Goal: Check status: Check status

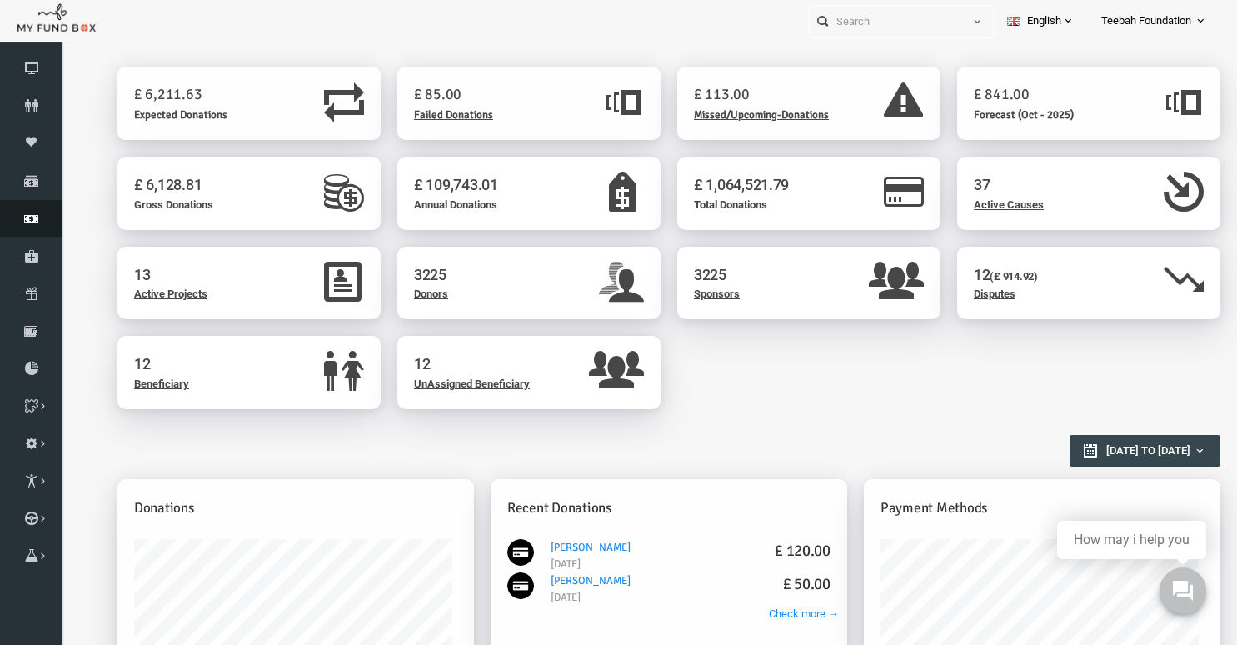
click at [32, 221] on icon at bounding box center [31, 218] width 62 height 13
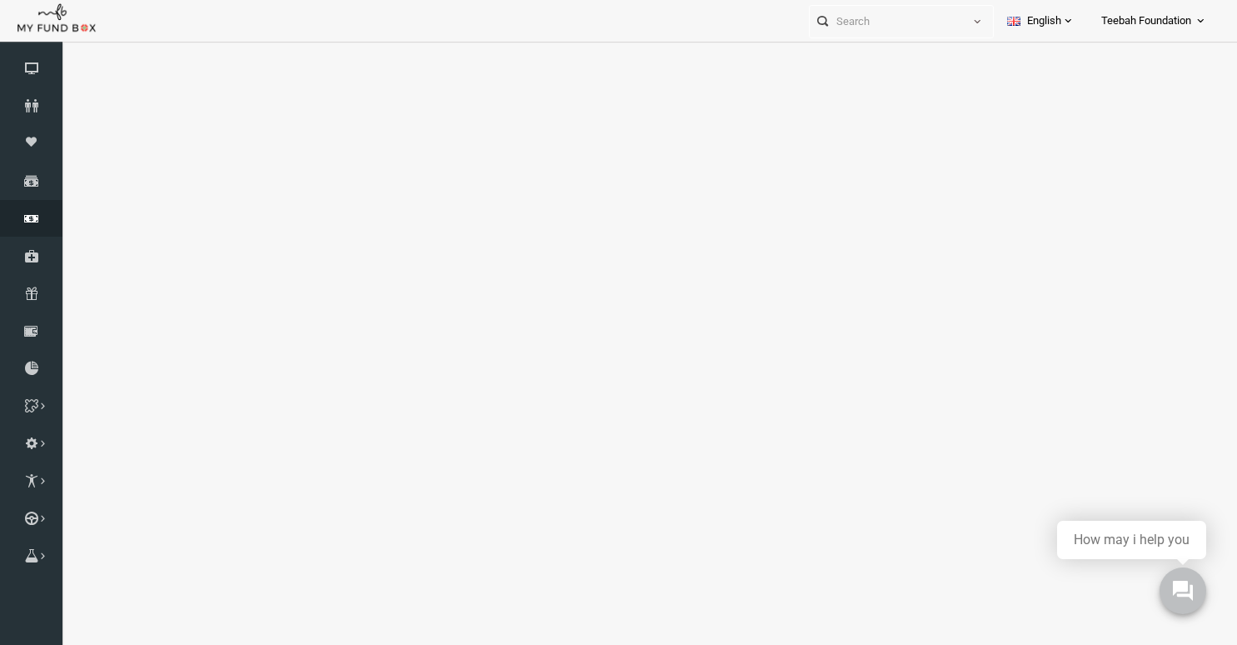
select select "100"
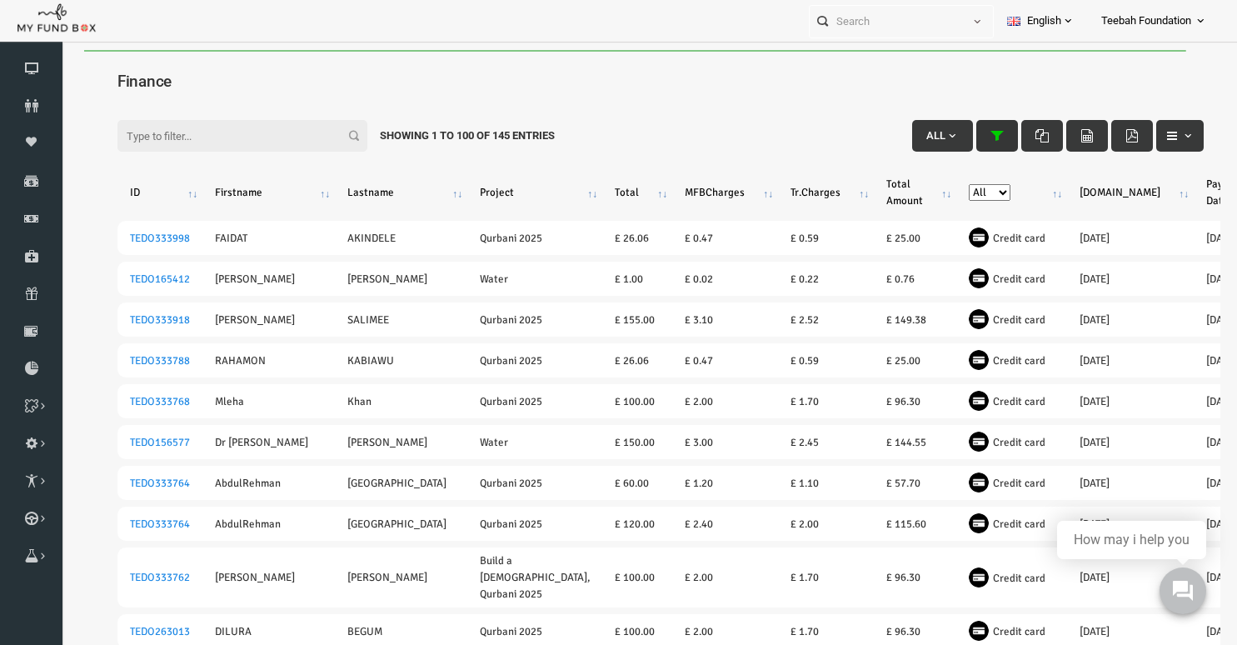
click at [966, 134] on icon "button" at bounding box center [972, 135] width 13 height 13
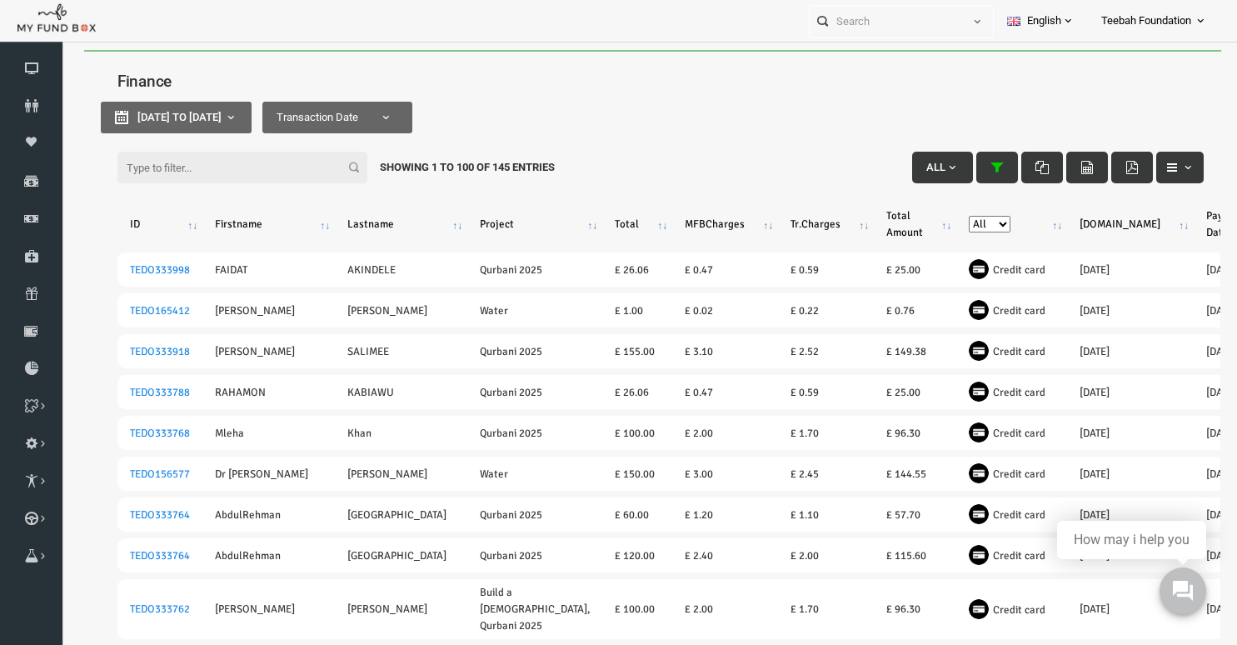
click at [189, 128] on div "Filter: All Showing 1 to 100 of 145 Entries" at bounding box center [636, 140] width 1119 height 45
type input "[DATE]"
click at [197, 117] on span "[DATE] to [DATE]" at bounding box center [155, 117] width 84 height 12
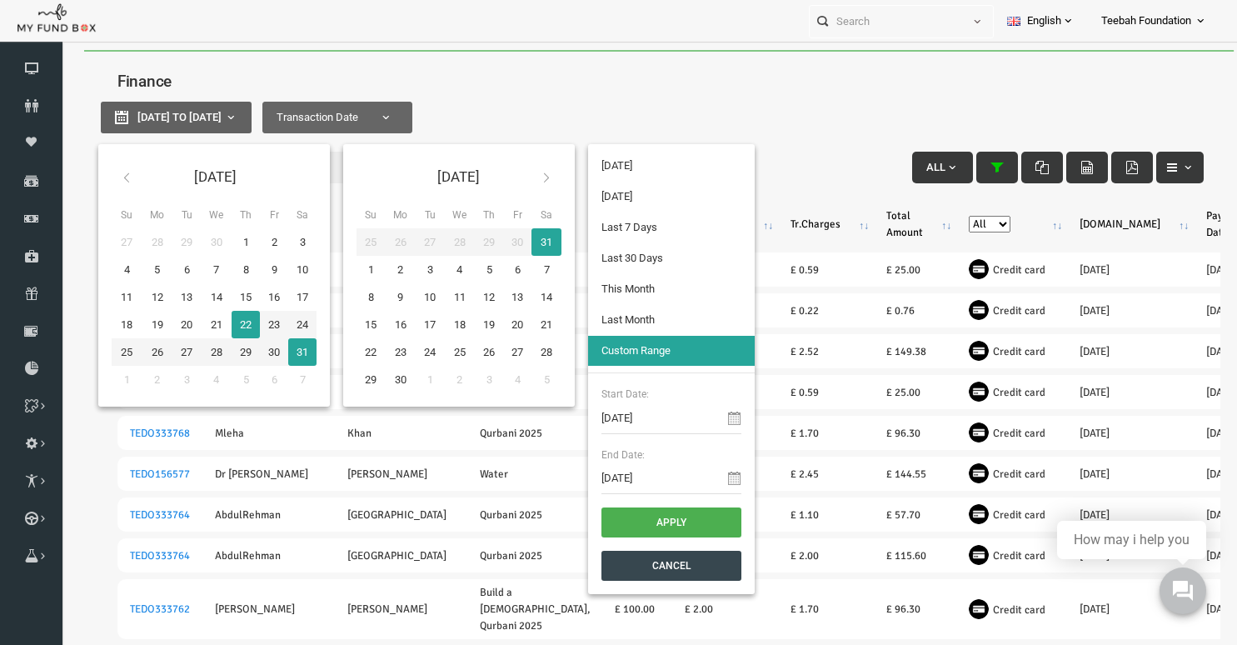
type input "[DATE]"
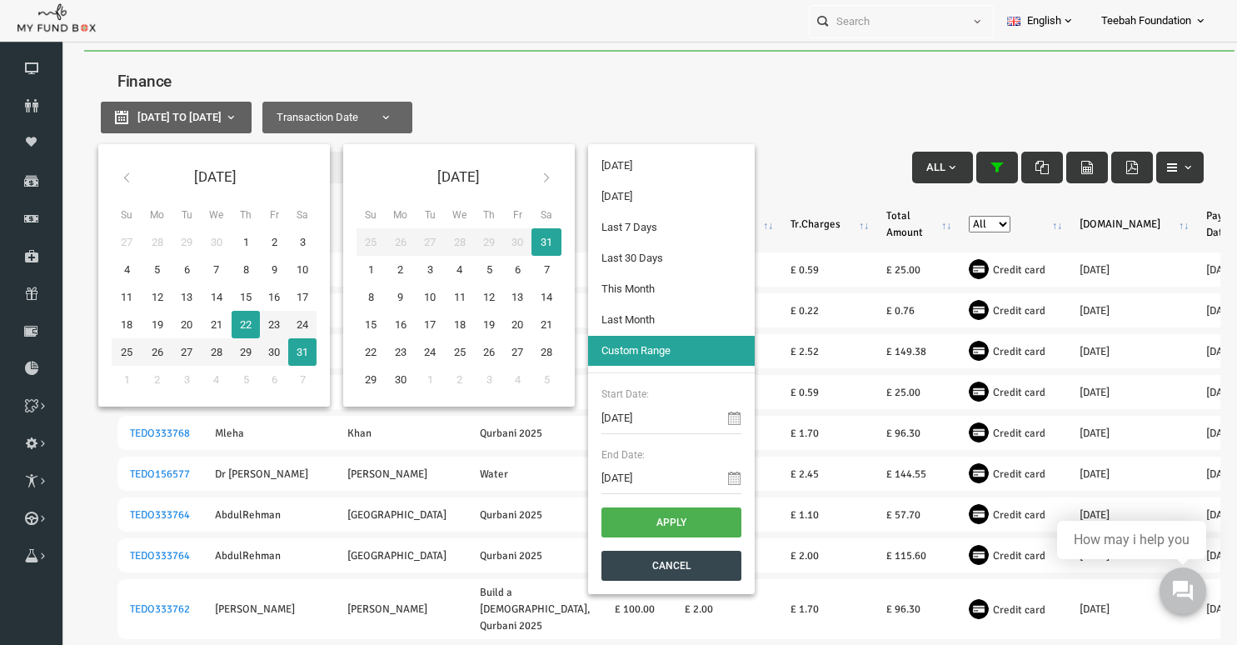
type input "[DATE]"
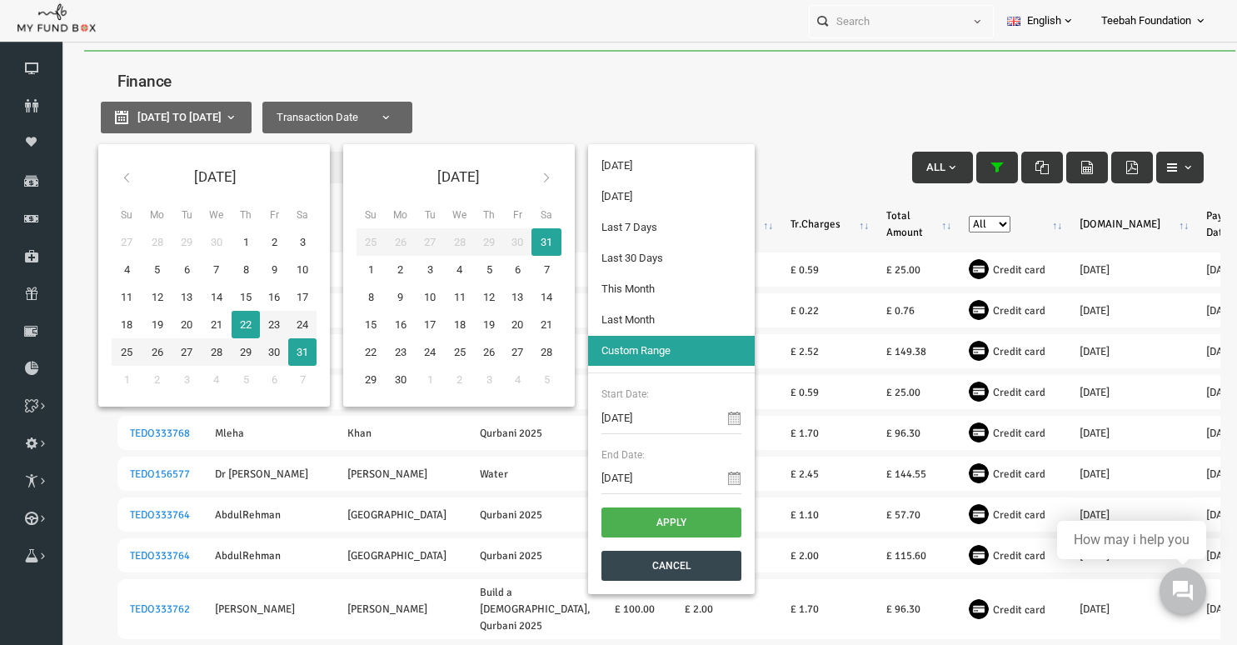
click at [629, 316] on li "Last Month" at bounding box center [647, 320] width 167 height 30
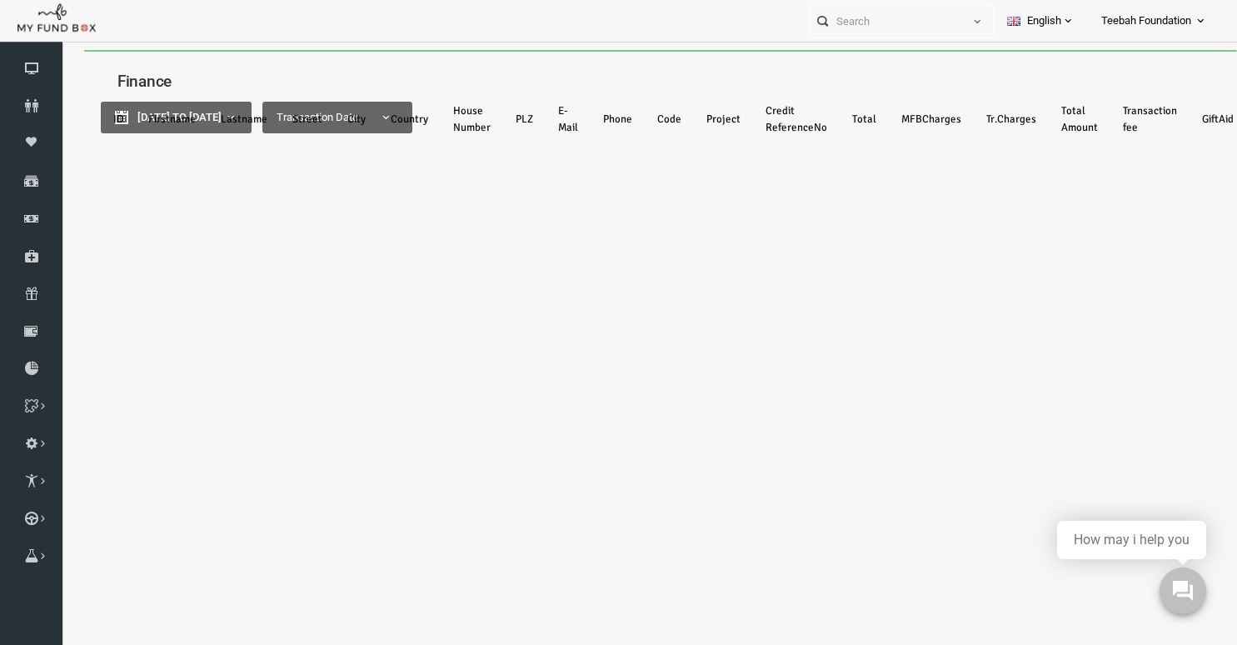
select select "100"
